Goal: Task Accomplishment & Management: Manage account settings

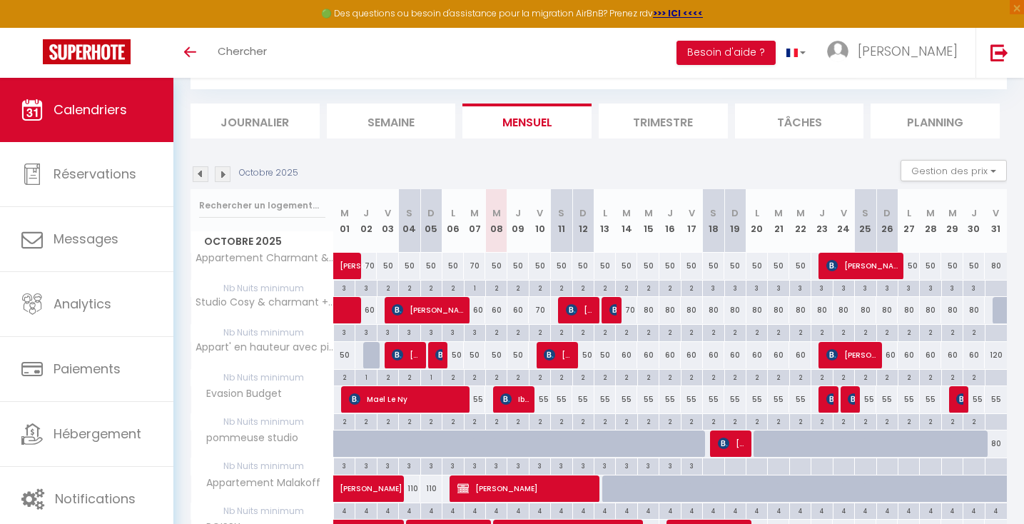
scroll to position [257, 0]
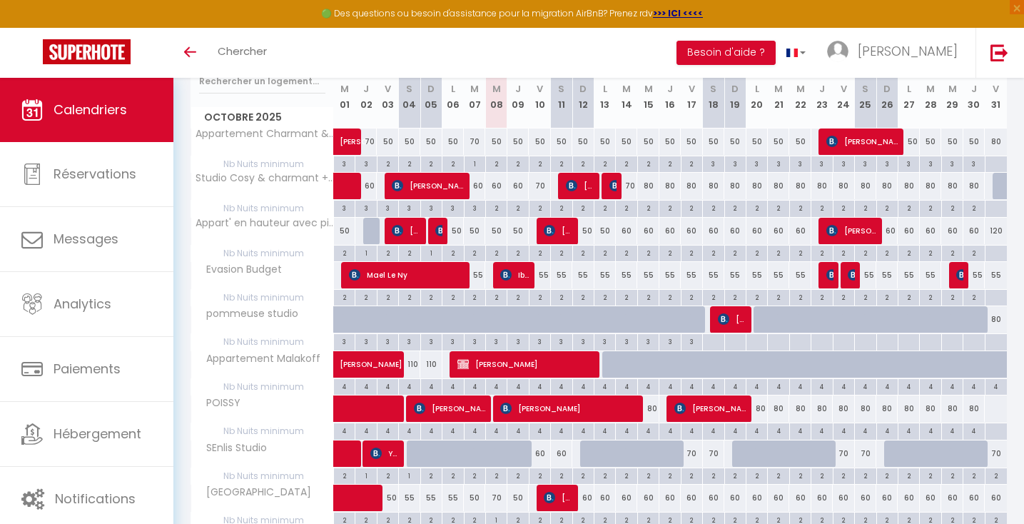
click at [497, 192] on div "60" at bounding box center [495, 186] width 21 height 26
type input "60"
type input "Mer 08 Octobre 2025"
type input "Jeu 09 Octobre 2025"
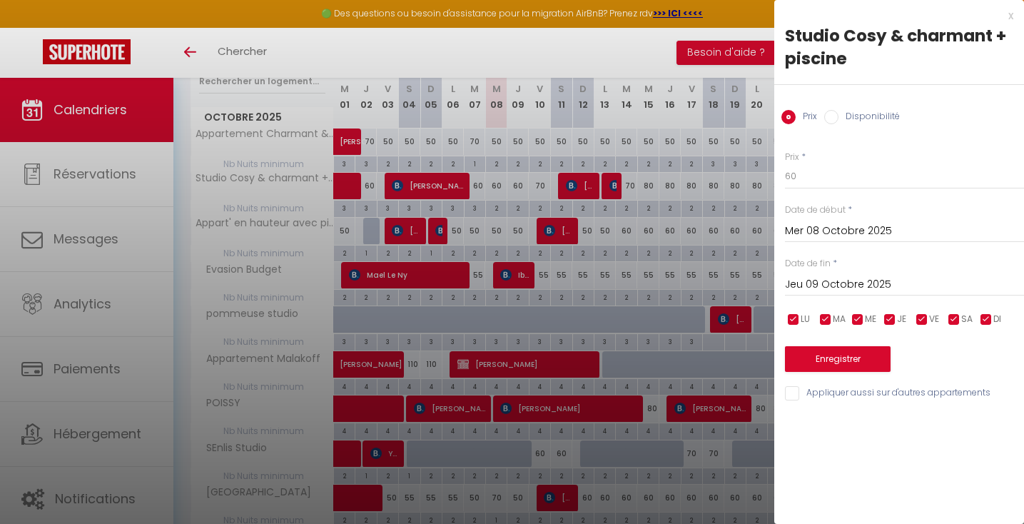
click at [499, 213] on div at bounding box center [512, 262] width 1024 height 524
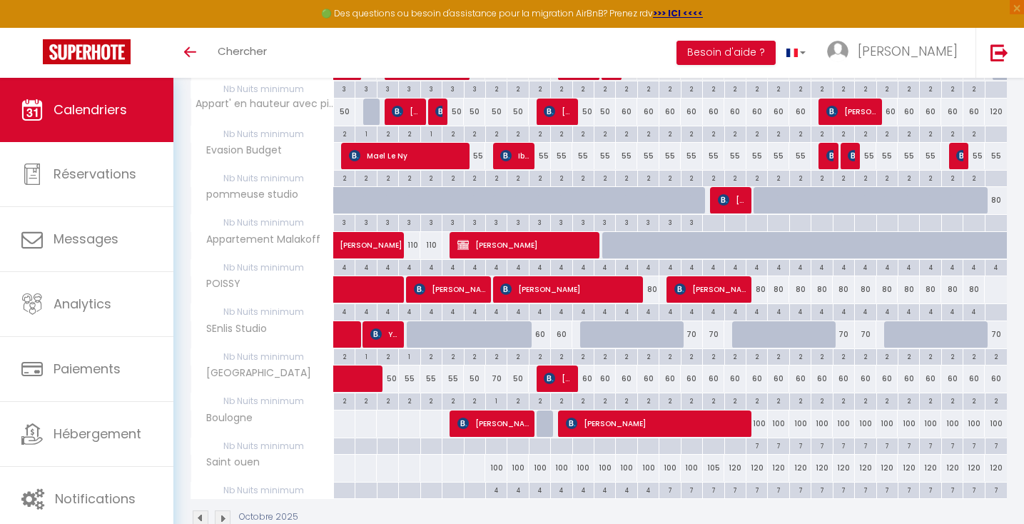
scroll to position [377, 0]
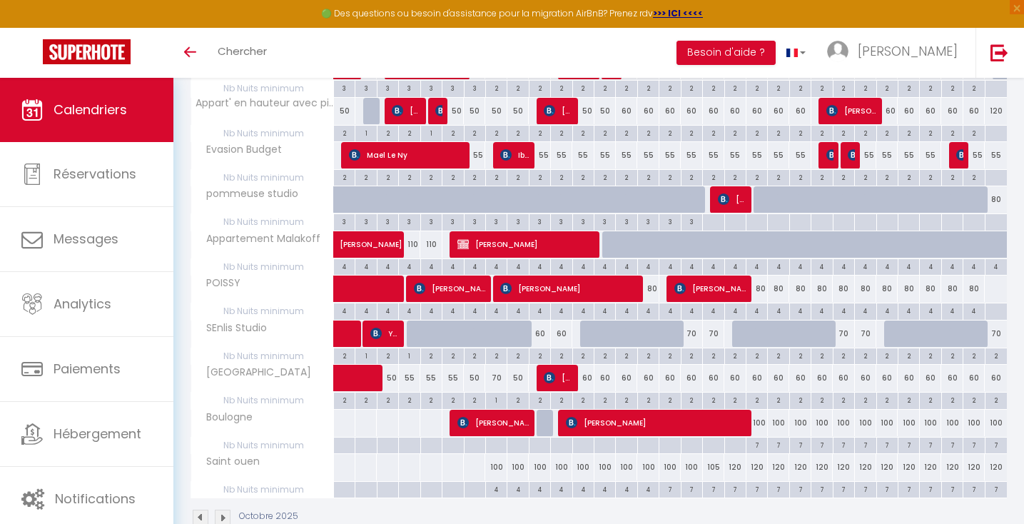
click at [546, 471] on div "100" at bounding box center [539, 467] width 21 height 26
type input "100"
type input "Ven 10 Octobre 2025"
type input "[DATE]"
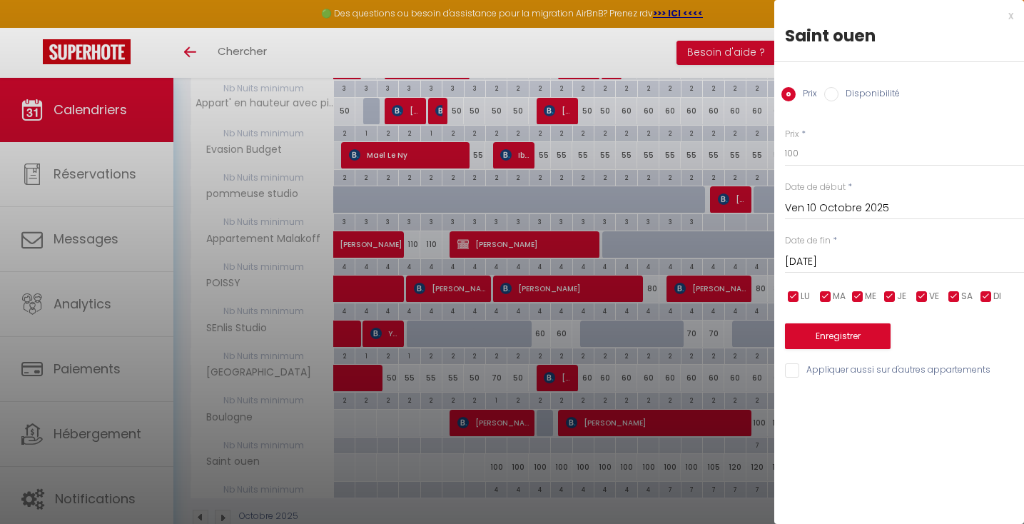
click at [816, 211] on input "Ven 10 Octobre 2025" at bounding box center [904, 208] width 239 height 19
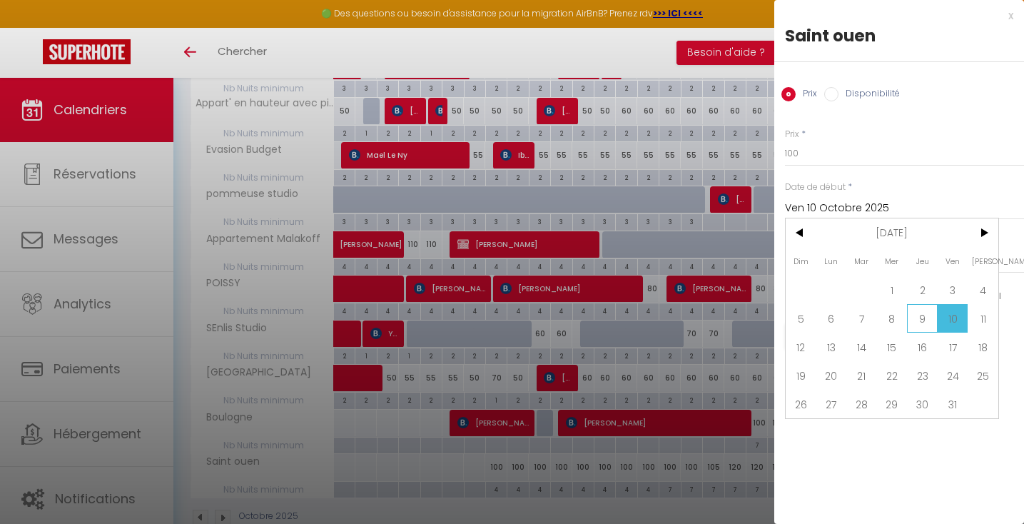
click at [920, 312] on span "9" at bounding box center [922, 318] width 31 height 29
type input "Jeu 09 Octobre 2025"
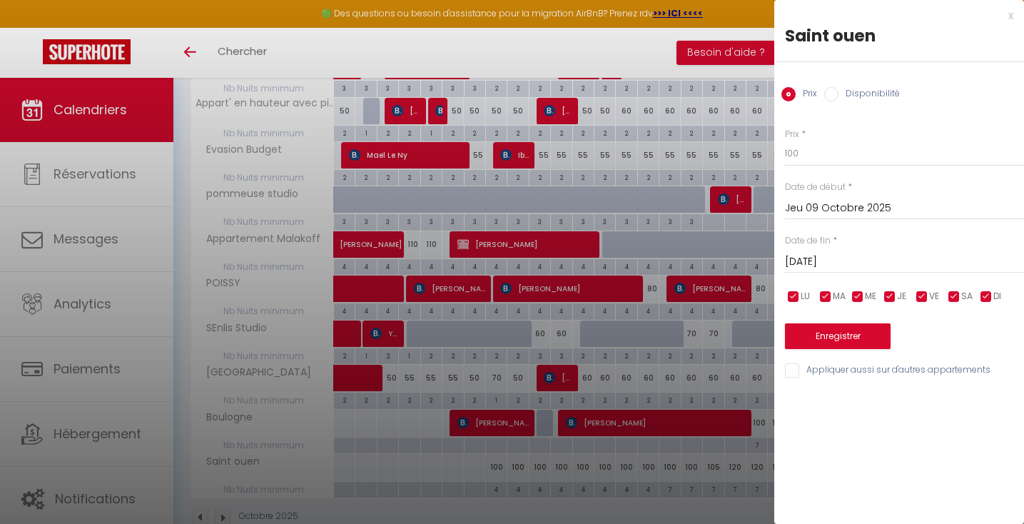
click at [844, 261] on input "[DATE]" at bounding box center [904, 261] width 239 height 19
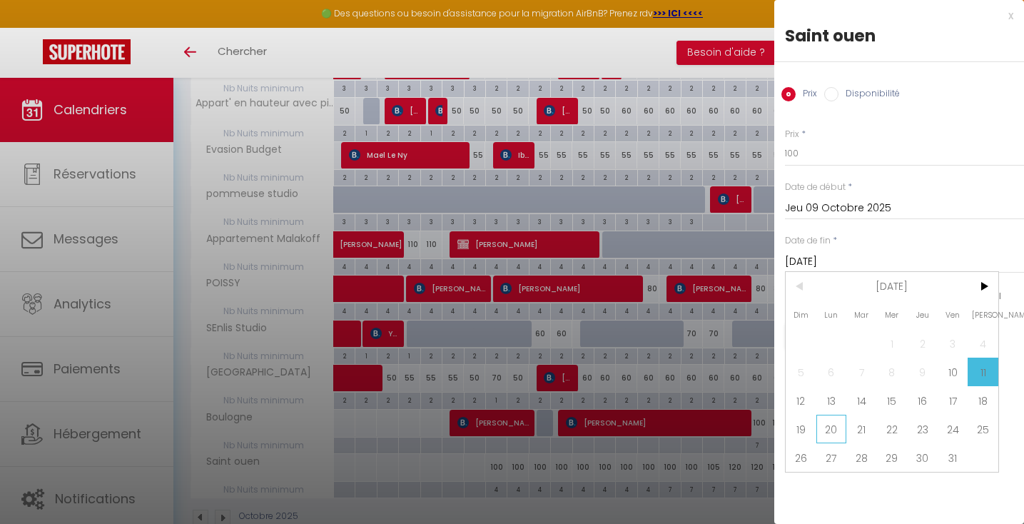
click at [838, 419] on span "20" at bounding box center [831, 428] width 31 height 29
type input "Lun 20 Octobre 2025"
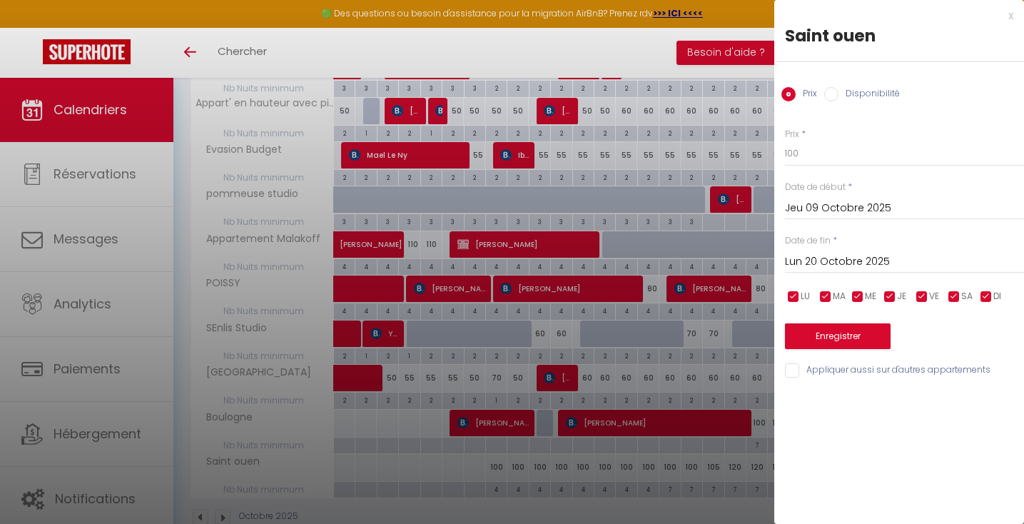
click at [830, 96] on input "Disponibilité" at bounding box center [831, 94] width 14 height 14
radio input "true"
radio input "false"
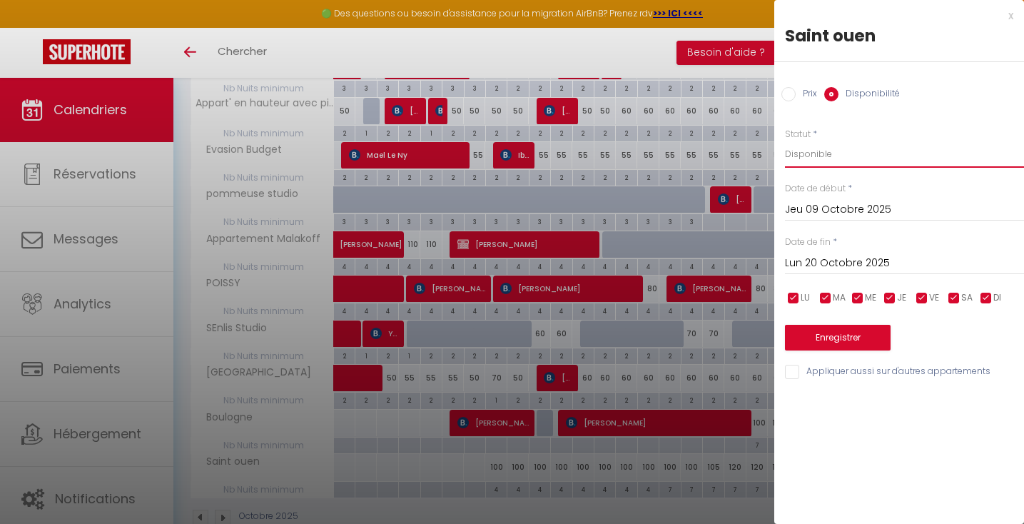
click at [824, 146] on select "Disponible Indisponible" at bounding box center [904, 154] width 239 height 27
select select "0"
click at [785, 141] on select "Disponible Indisponible" at bounding box center [904, 154] width 239 height 27
click at [849, 337] on button "Enregistrer" at bounding box center [838, 338] width 106 height 26
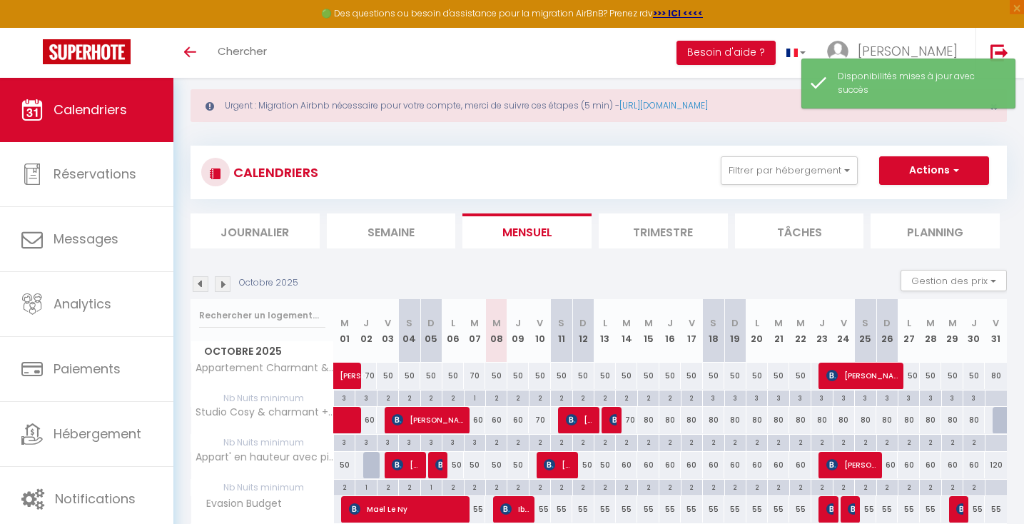
scroll to position [0, 0]
